Goal: Task Accomplishment & Management: Manage account settings

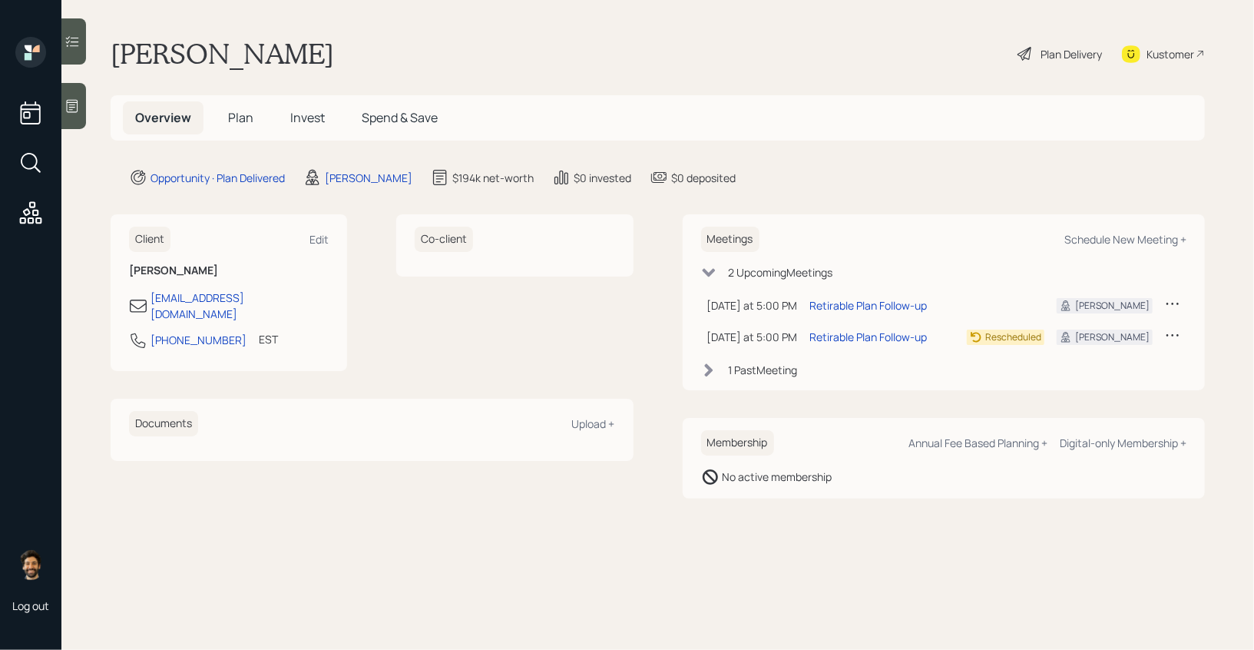
click at [299, 107] on h5 "Invest" at bounding box center [307, 117] width 59 height 33
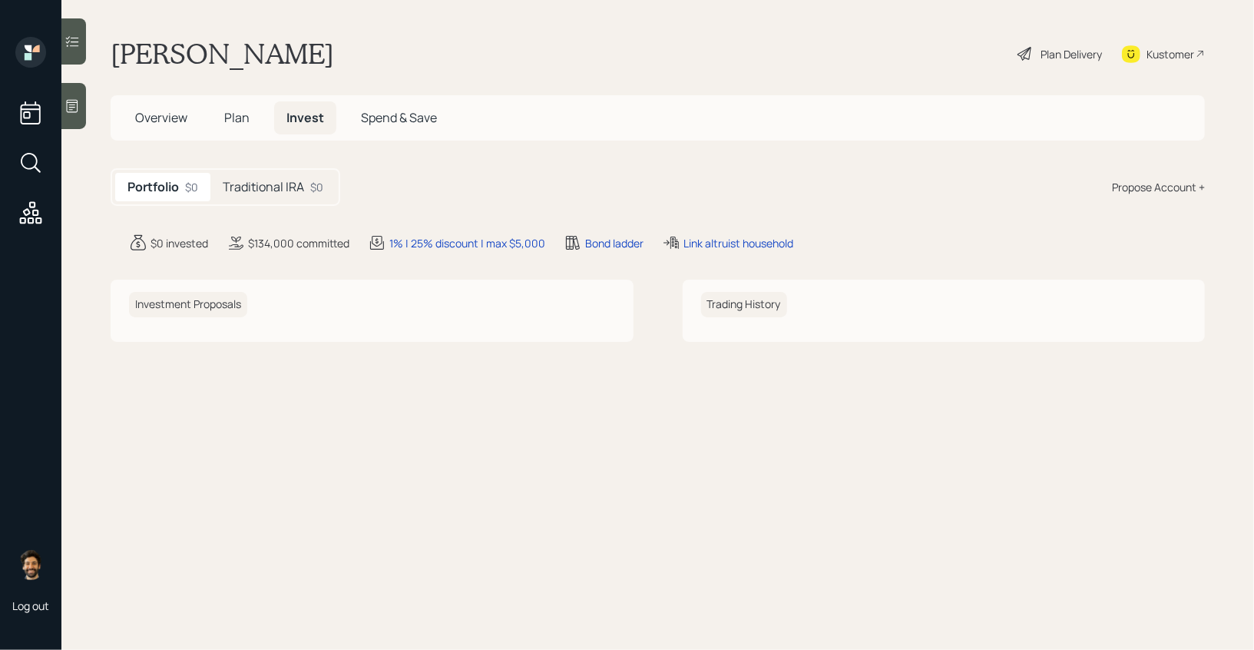
click at [310, 192] on div "$0" at bounding box center [316, 187] width 13 height 16
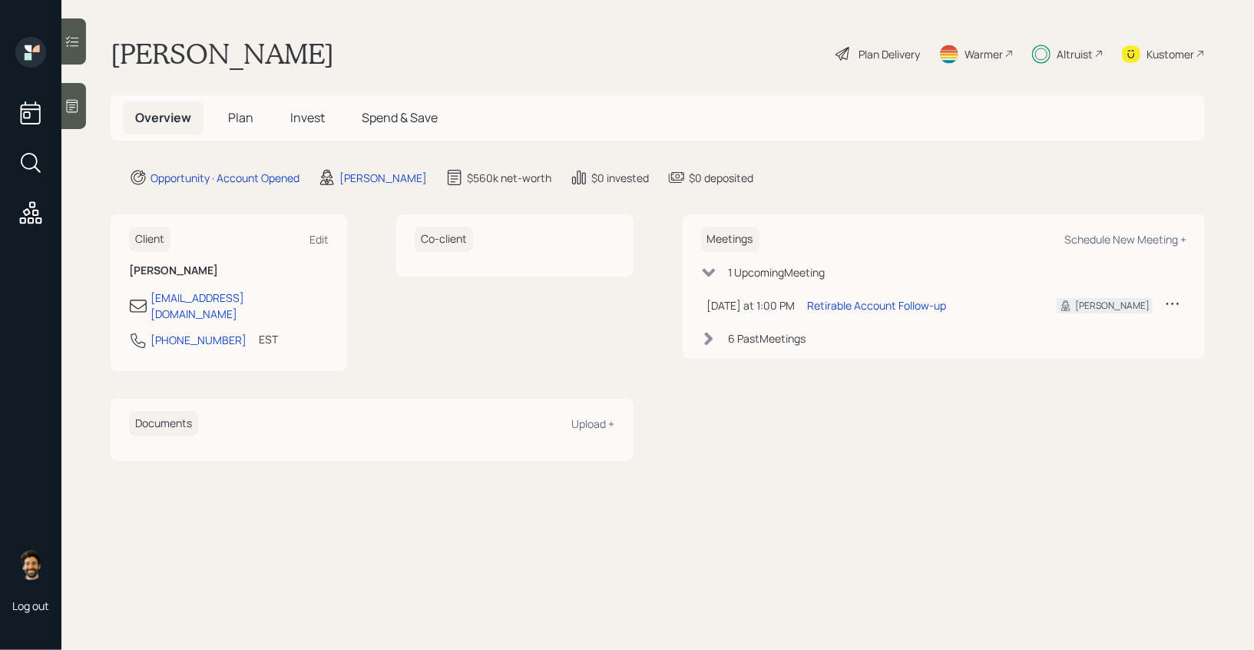
click at [305, 126] on h5 "Invest" at bounding box center [307, 117] width 59 height 33
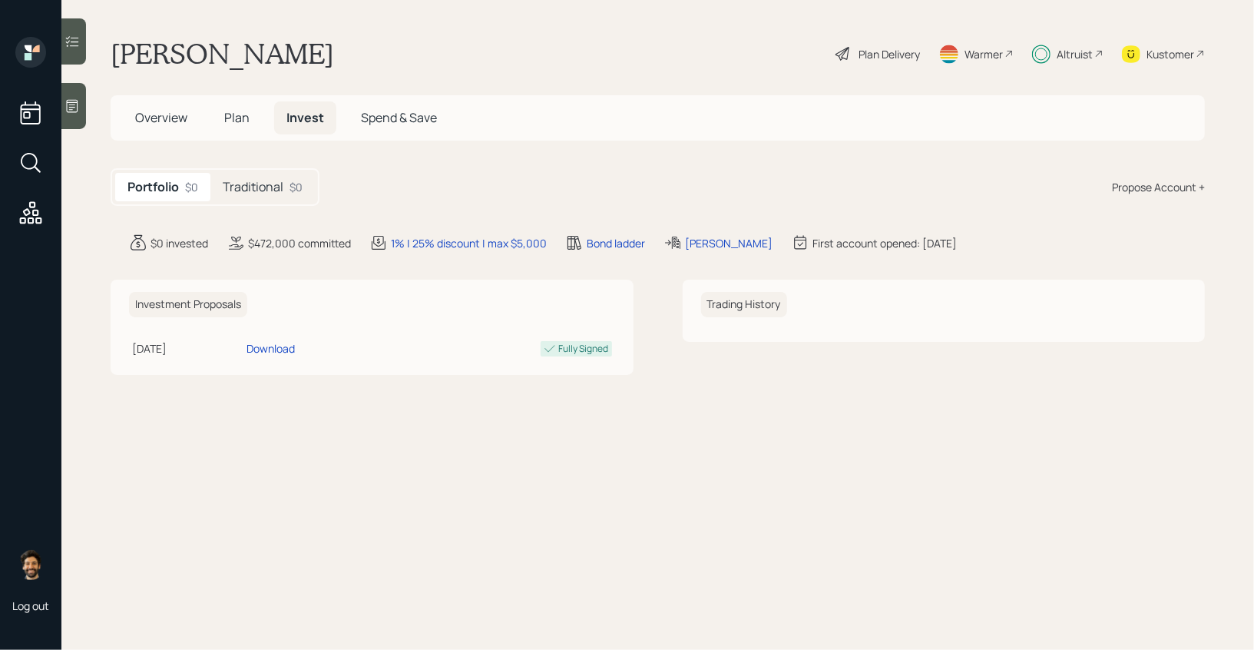
click at [259, 180] on h5 "Traditional" at bounding box center [253, 187] width 61 height 15
